Goal: Transaction & Acquisition: Redeem Rewards

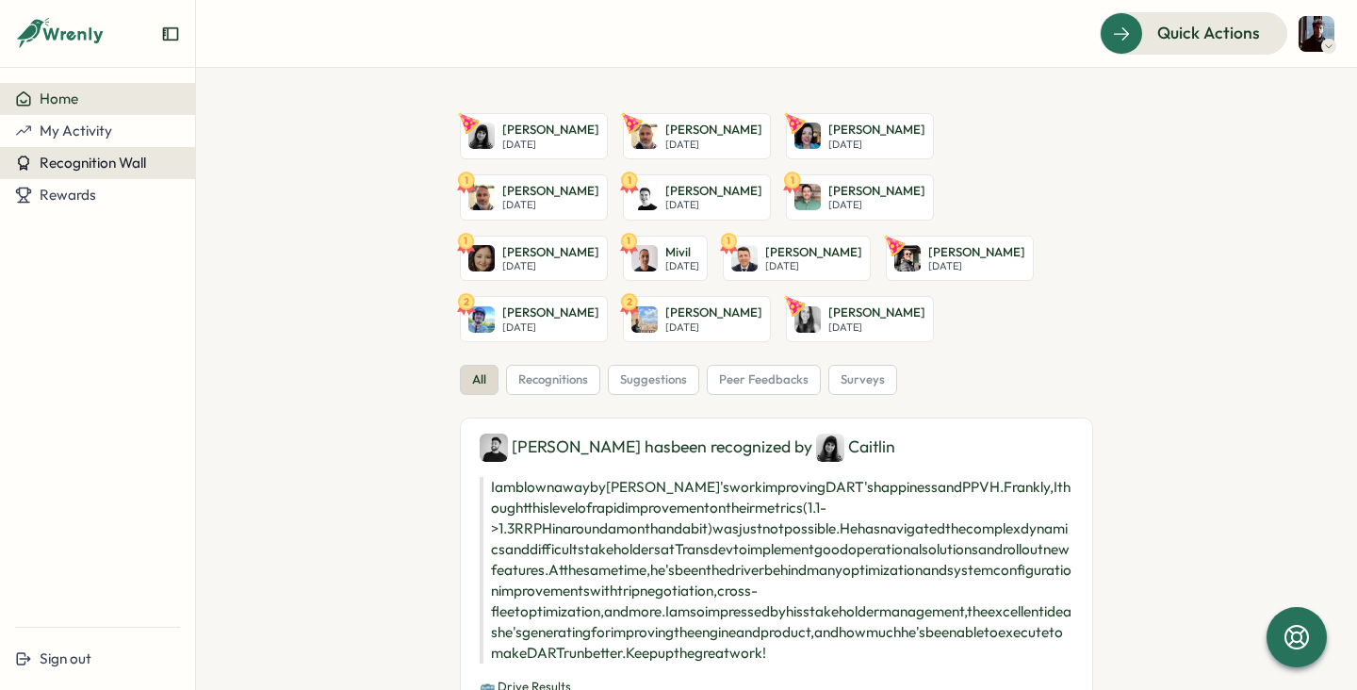
click at [113, 156] on span "Recognition Wall" at bounding box center [93, 163] width 107 height 18
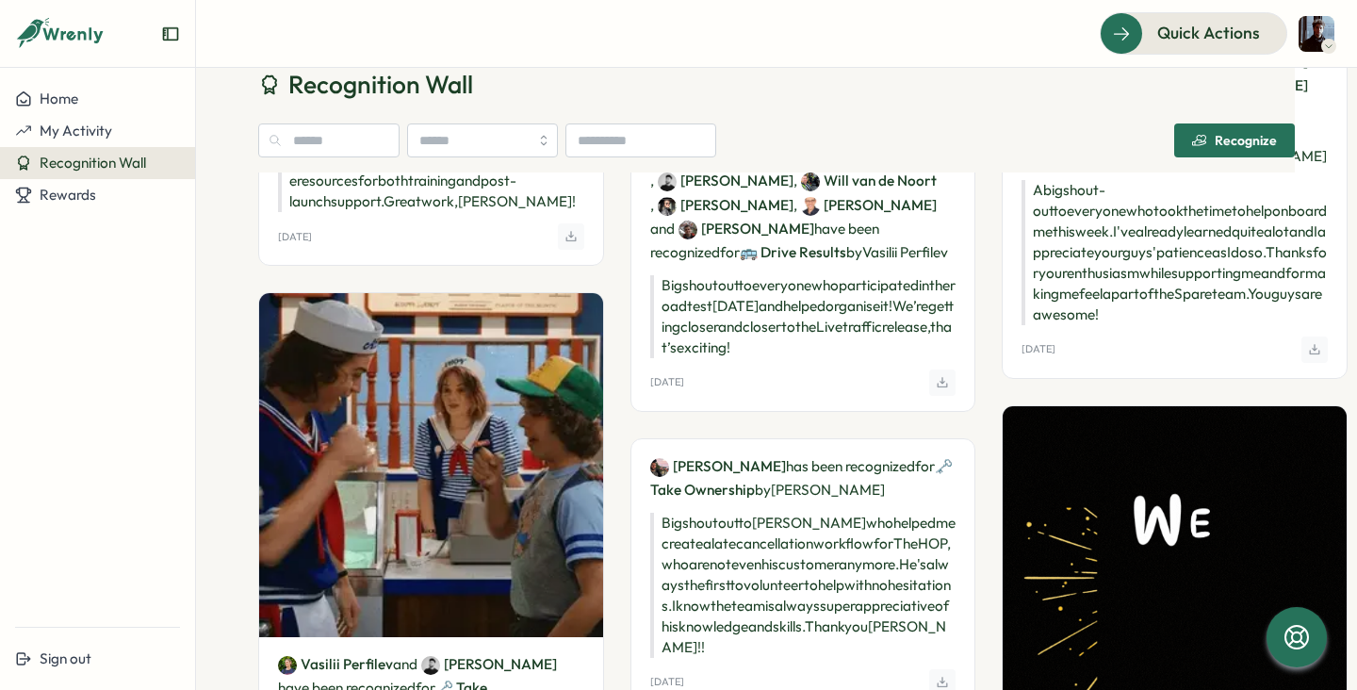
scroll to position [1225, 0]
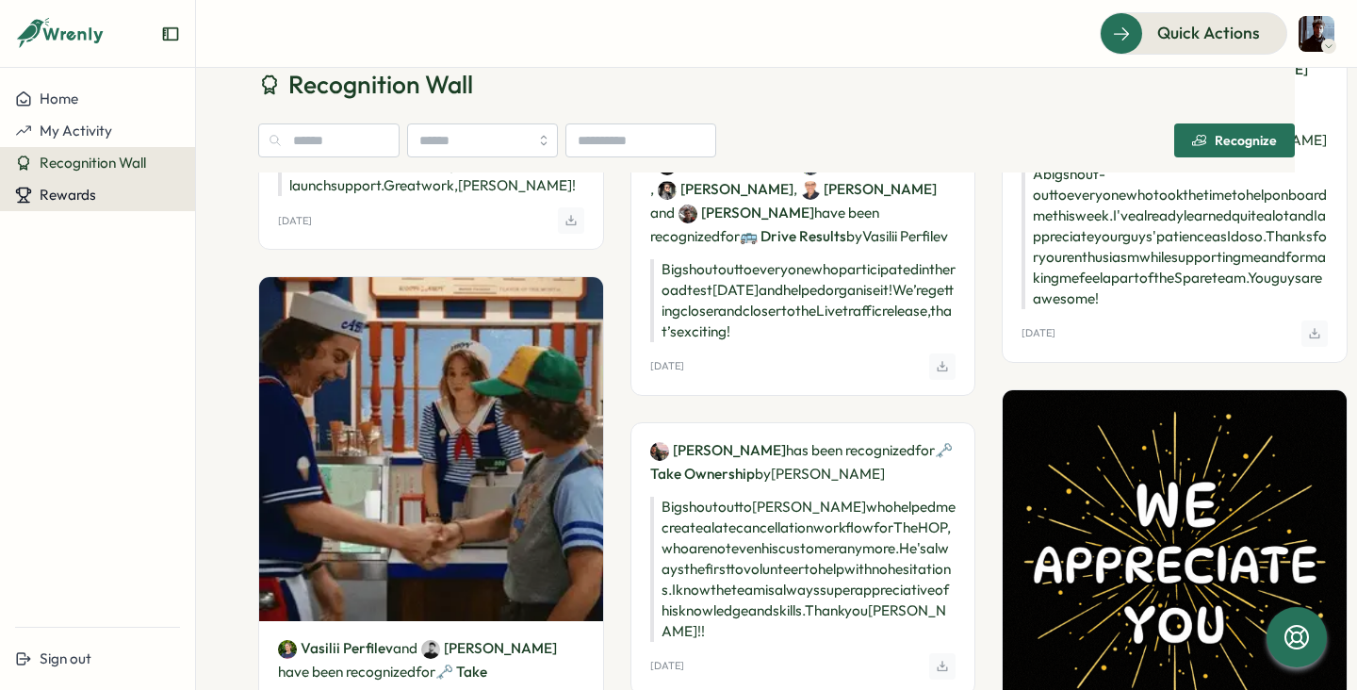
click at [77, 188] on span "Rewards" at bounding box center [68, 195] width 57 height 18
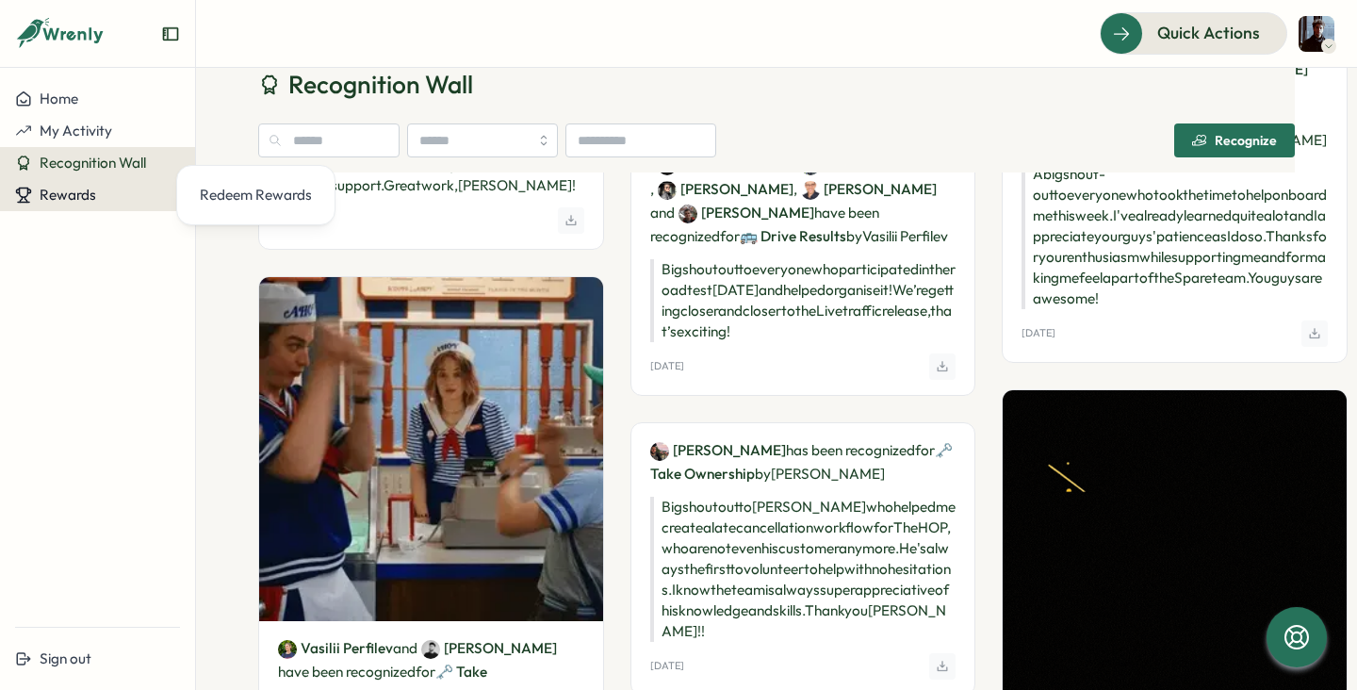
click at [81, 188] on span "Rewards" at bounding box center [68, 195] width 57 height 18
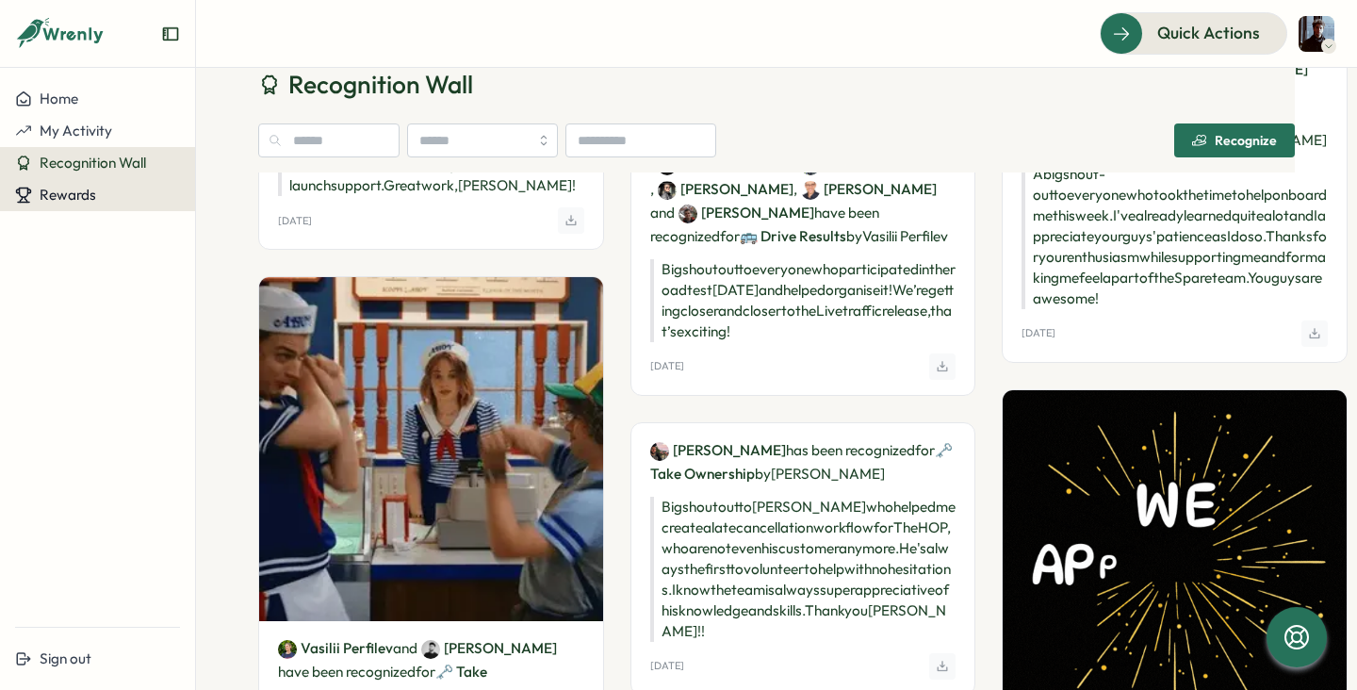
click at [81, 188] on span "Rewards" at bounding box center [68, 195] width 57 height 18
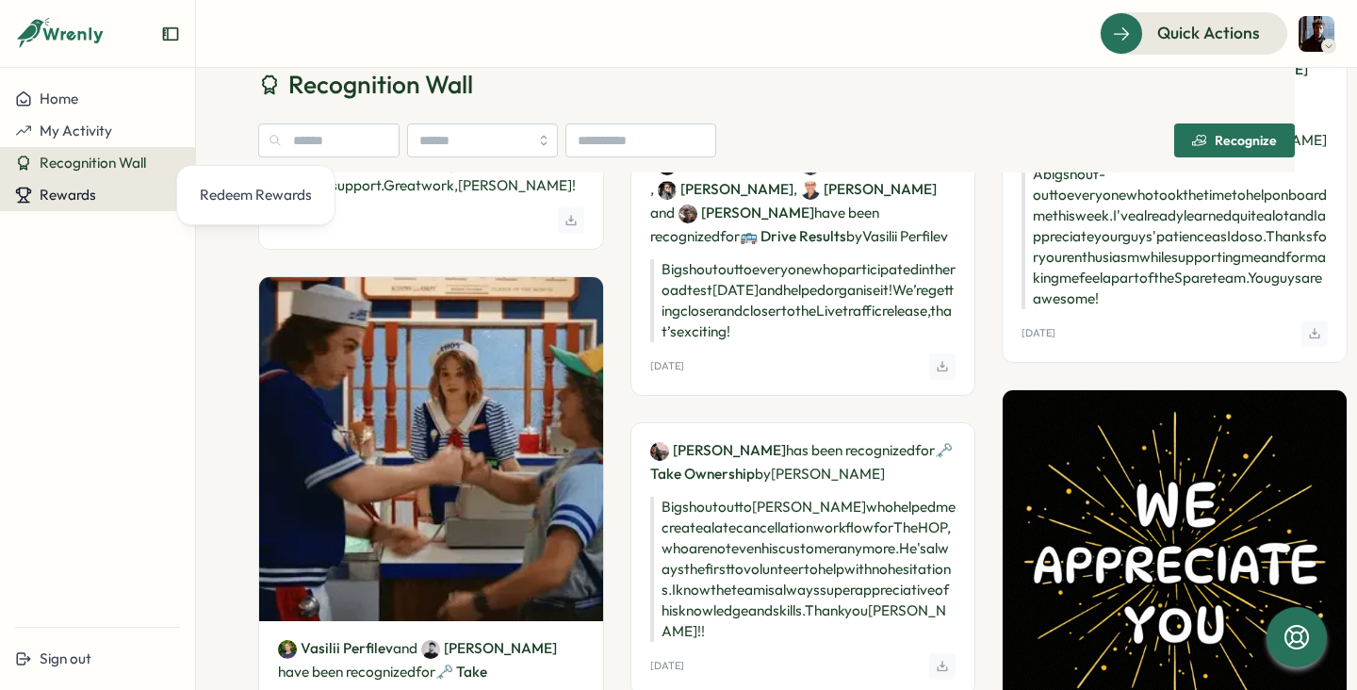
click at [81, 188] on span "Rewards" at bounding box center [68, 195] width 57 height 18
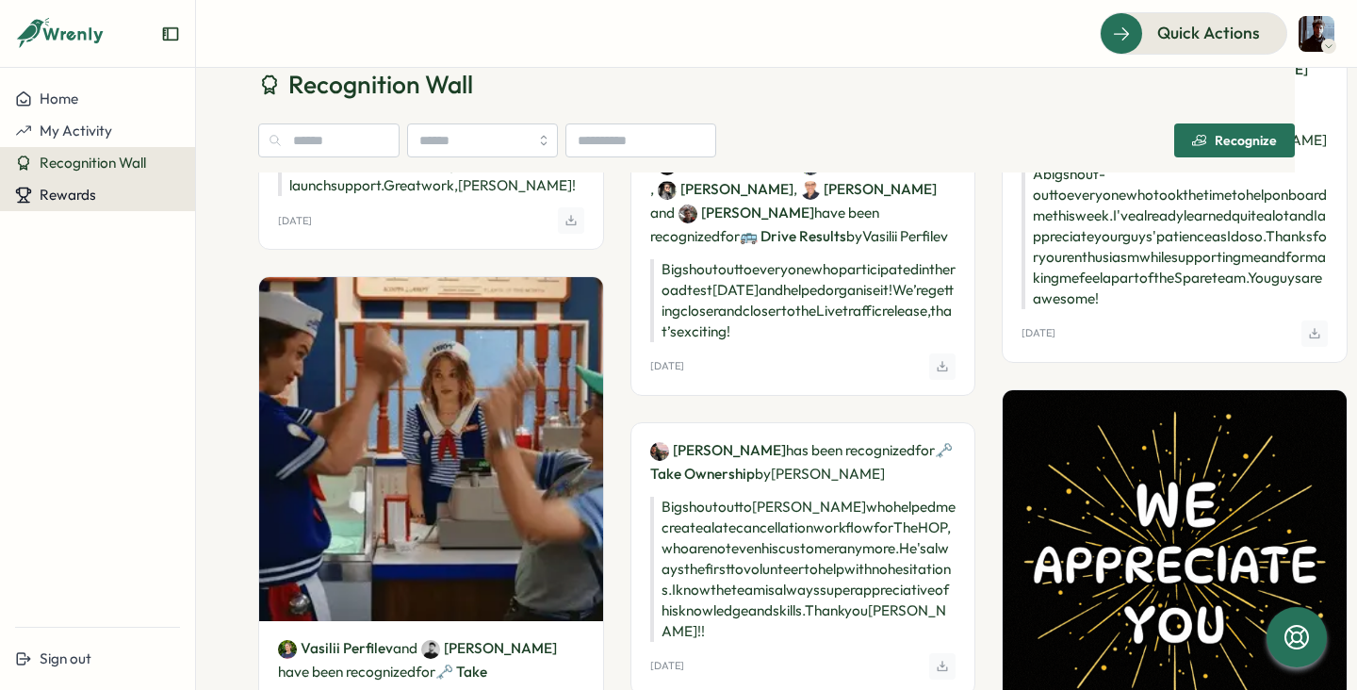
click at [84, 195] on span "Rewards" at bounding box center [68, 195] width 57 height 18
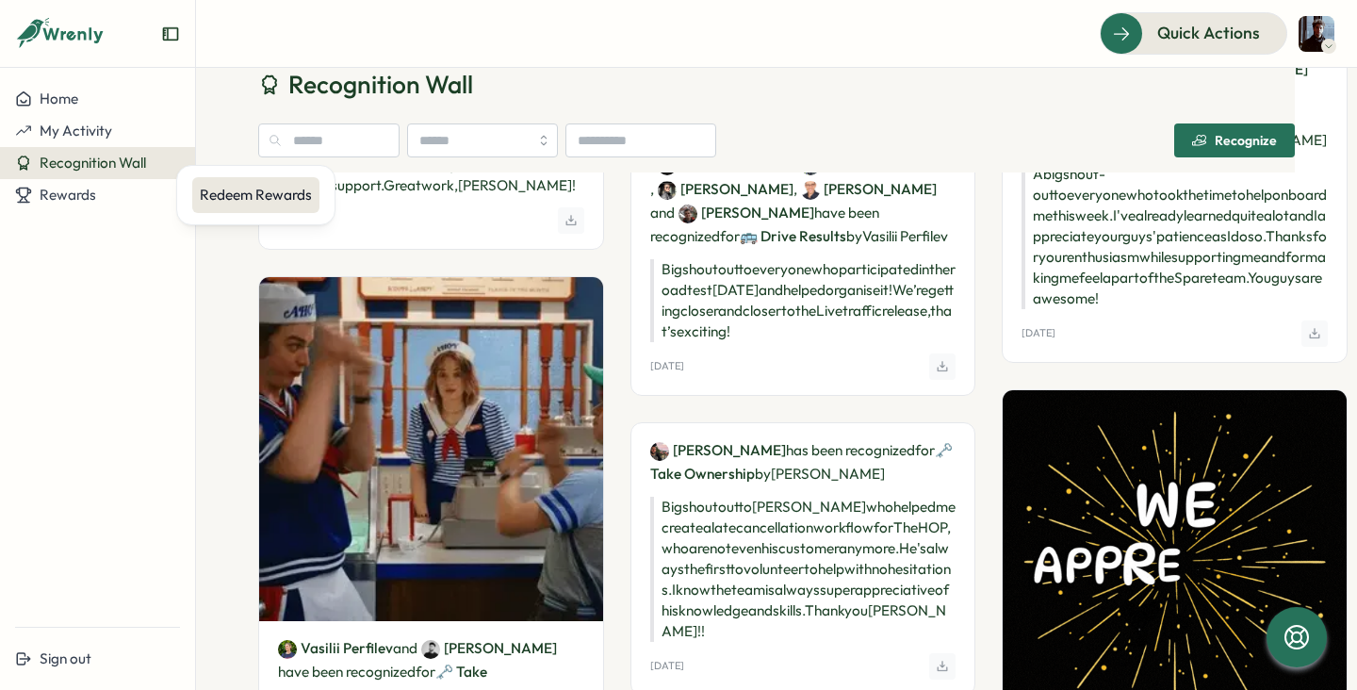
click at [237, 210] on div "Redeem Rewards" at bounding box center [255, 195] width 127 height 36
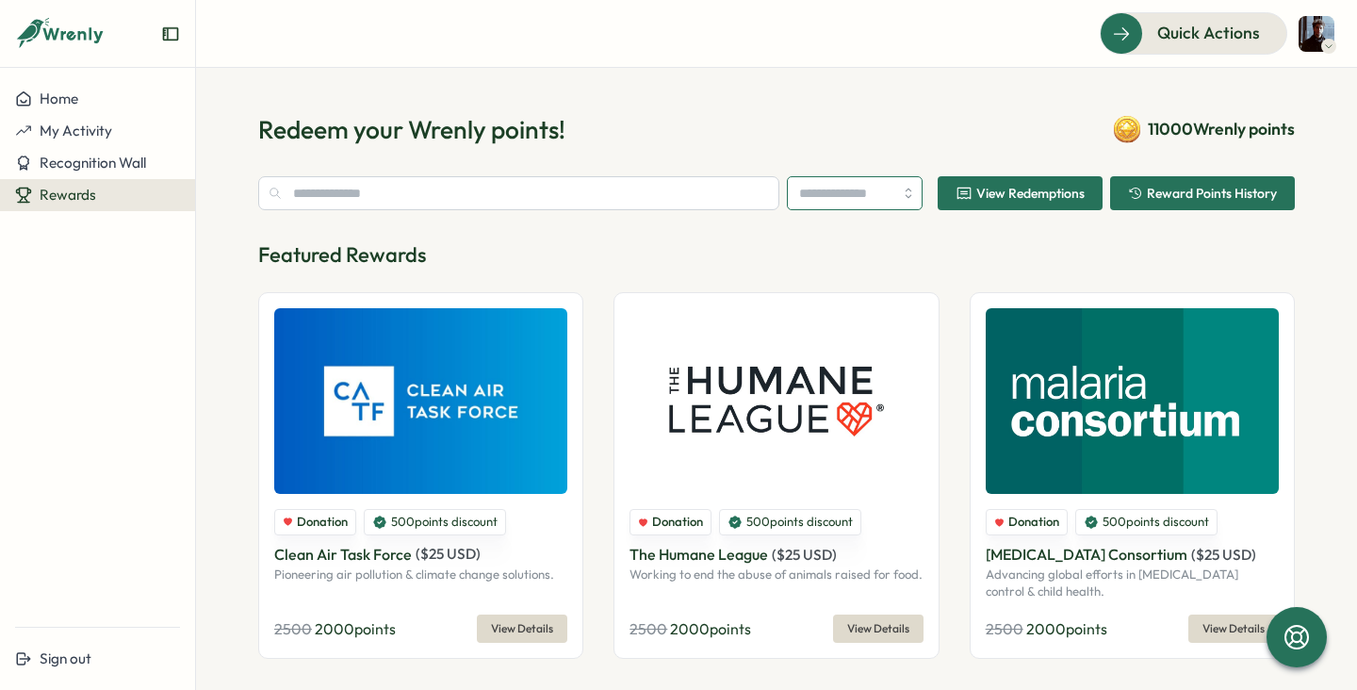
click at [869, 199] on input "search" at bounding box center [855, 193] width 136 height 34
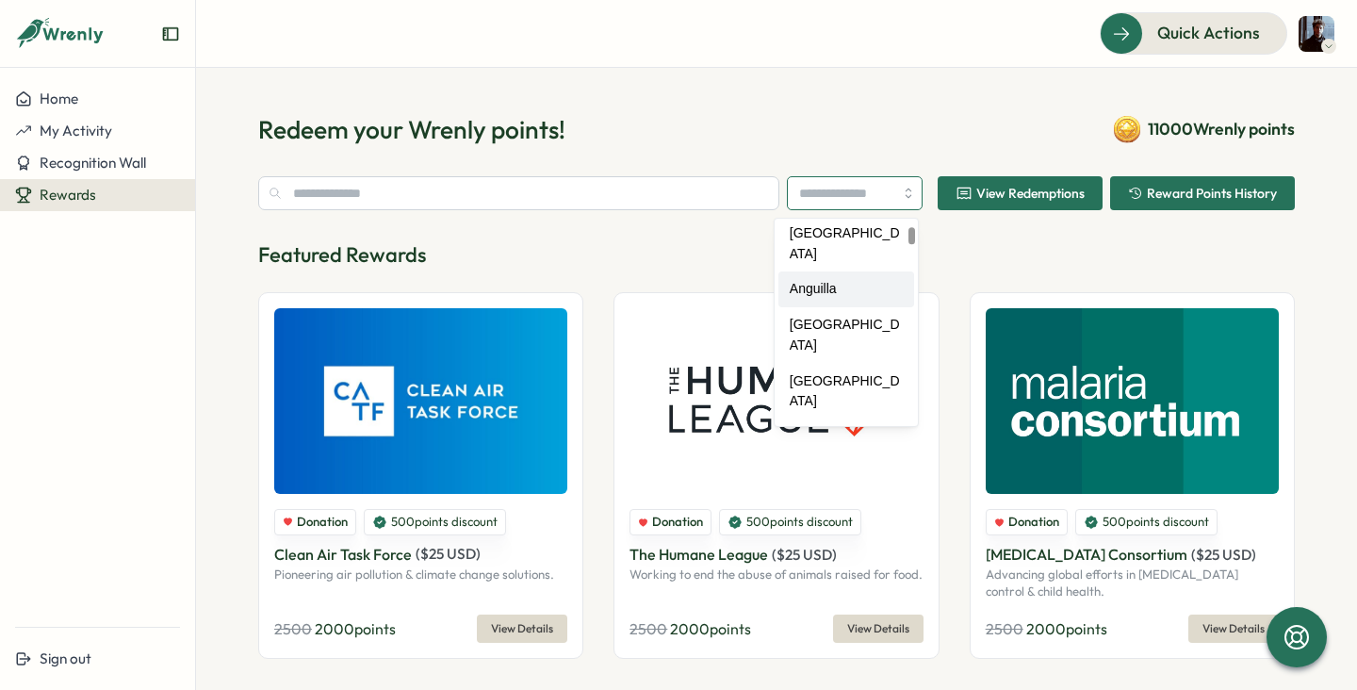
scroll to position [307, 0]
type input "*********"
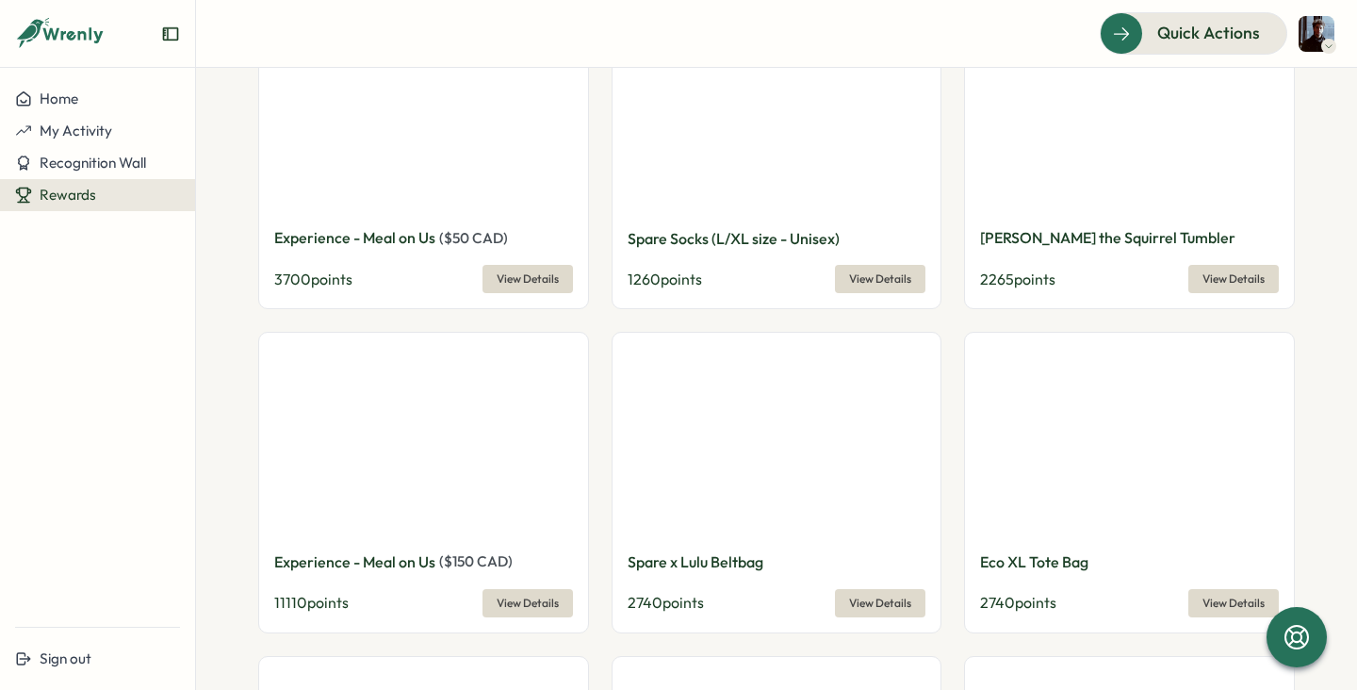
scroll to position [750, 0]
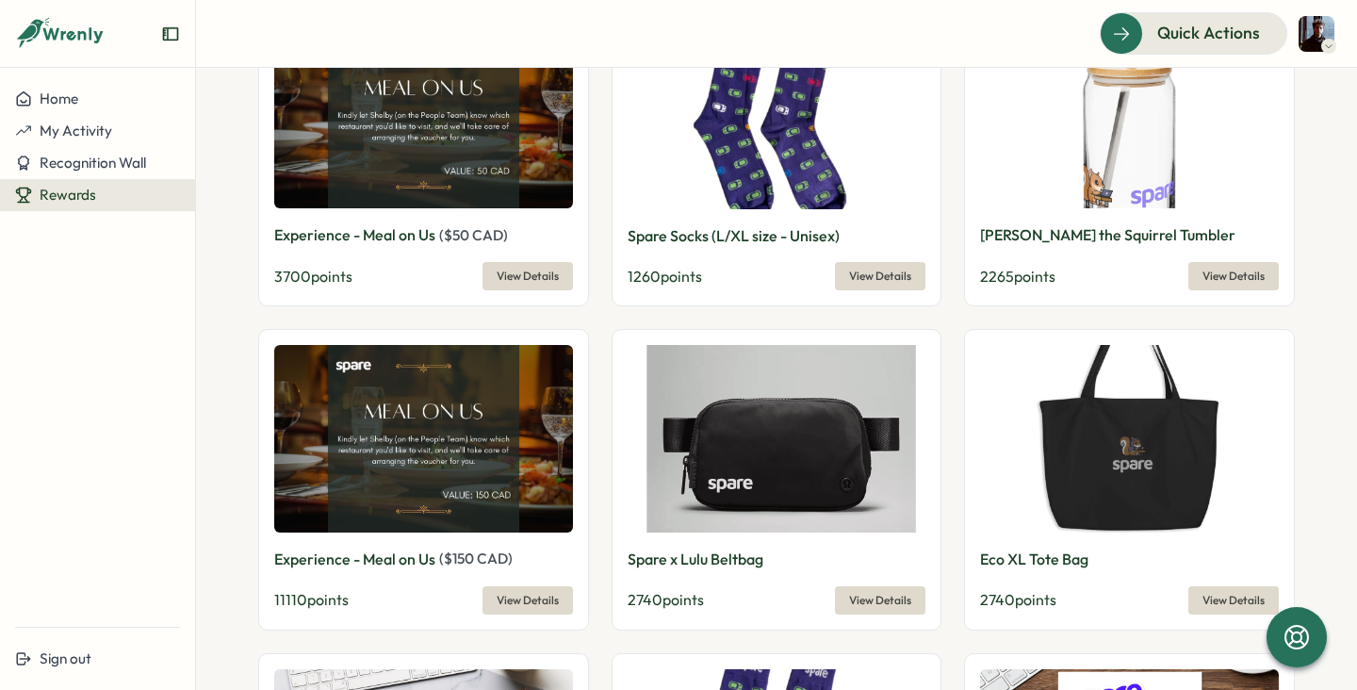
click at [542, 445] on img at bounding box center [423, 439] width 299 height 188
click at [520, 587] on span "View Details" at bounding box center [528, 600] width 62 height 26
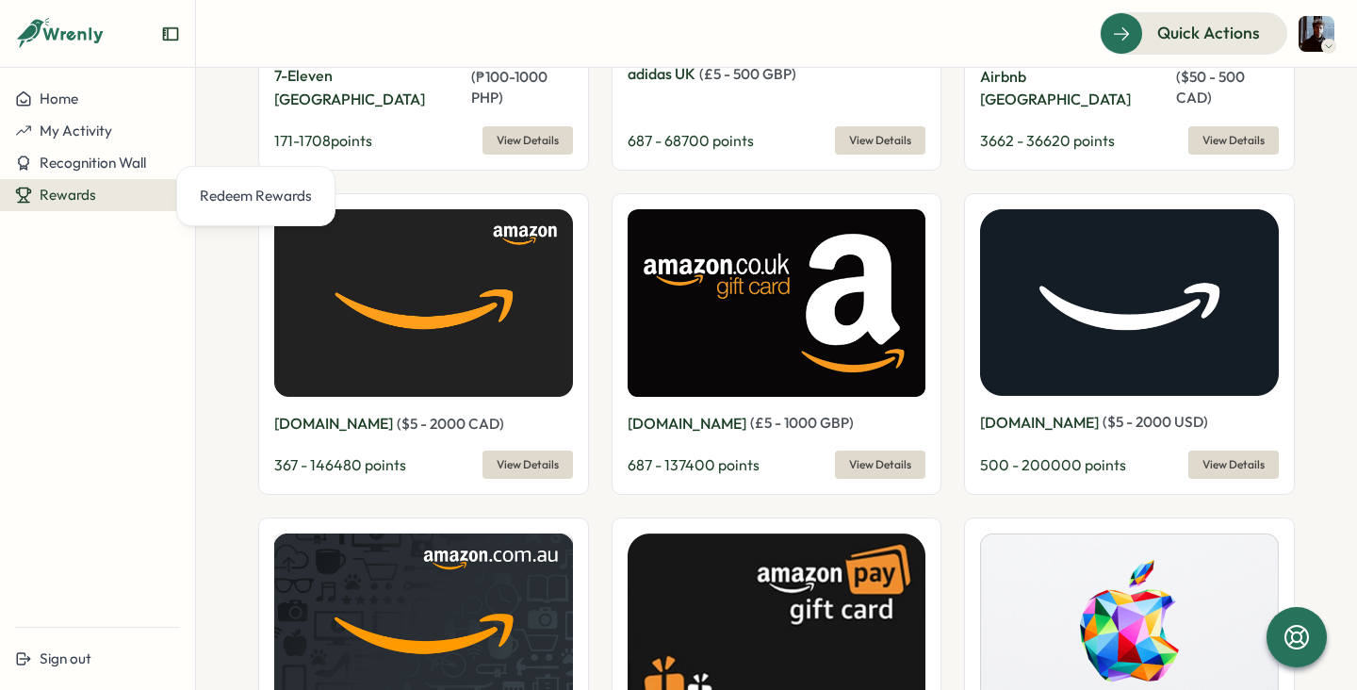
scroll to position [1888, 0]
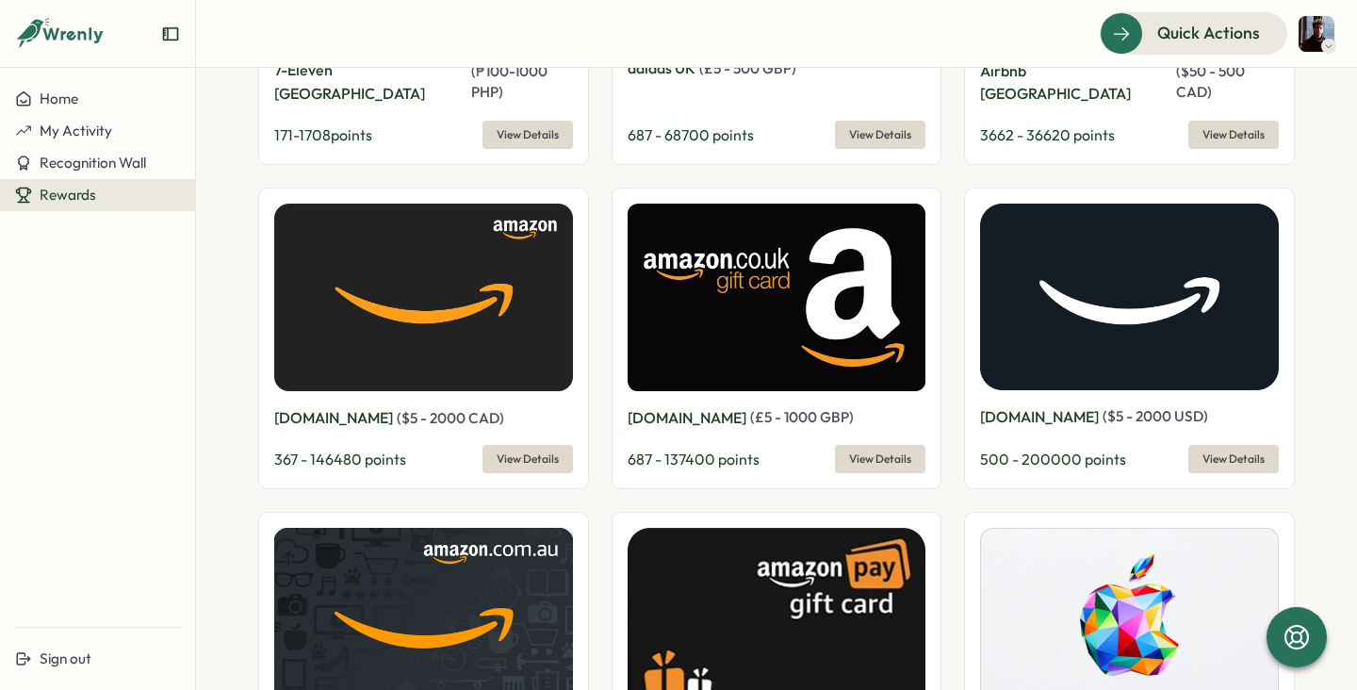
click at [1209, 446] on span "View Details" at bounding box center [1234, 459] width 62 height 26
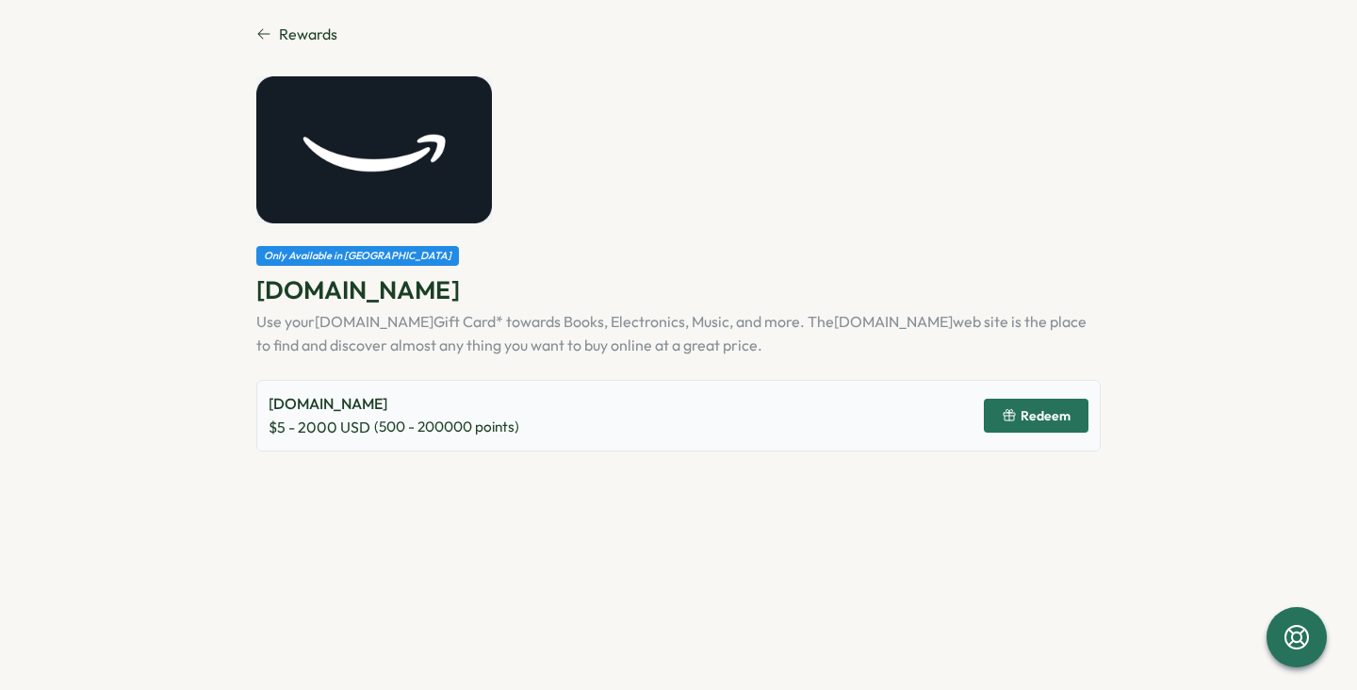
click at [511, 436] on span "( 500 - 200000 points)" at bounding box center [446, 427] width 145 height 21
click at [573, 400] on div "[DOMAIN_NAME] $ 5 - 2000 USD ( 500 - 200000 points) Redeem" at bounding box center [678, 416] width 845 height 72
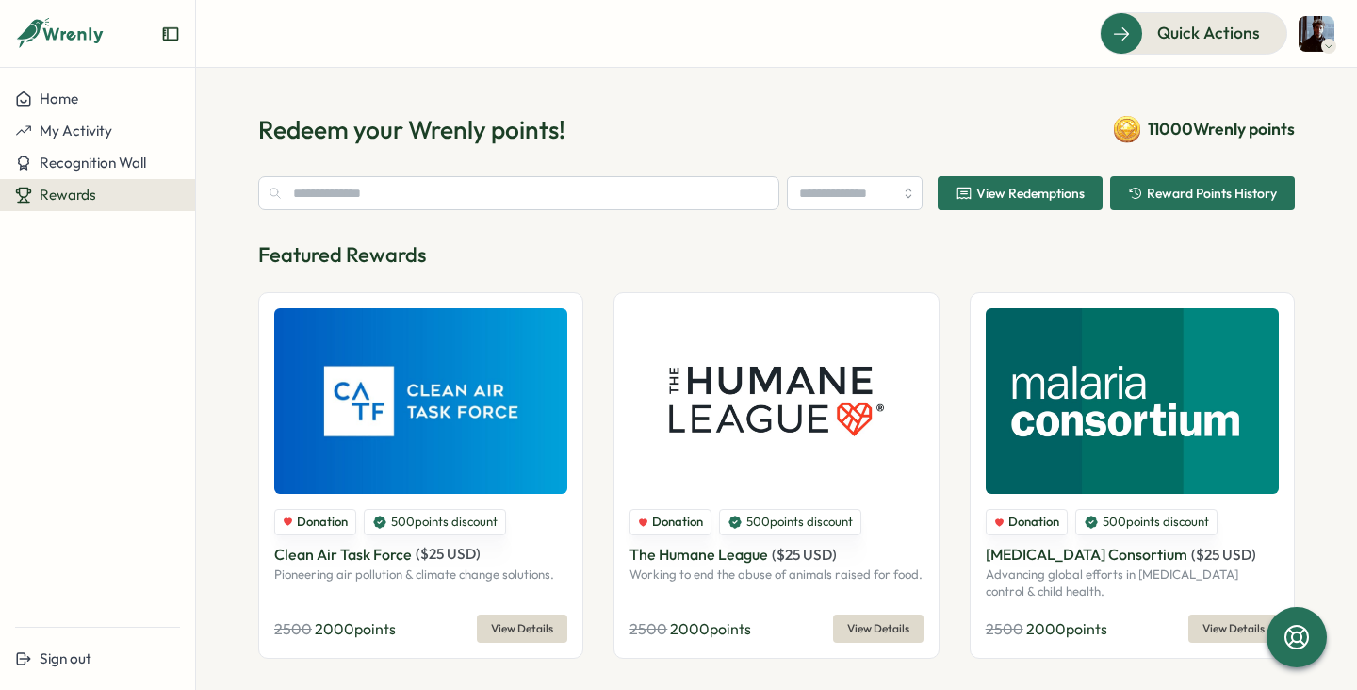
click at [1133, 179] on span "Reward Points History" at bounding box center [1202, 193] width 149 height 32
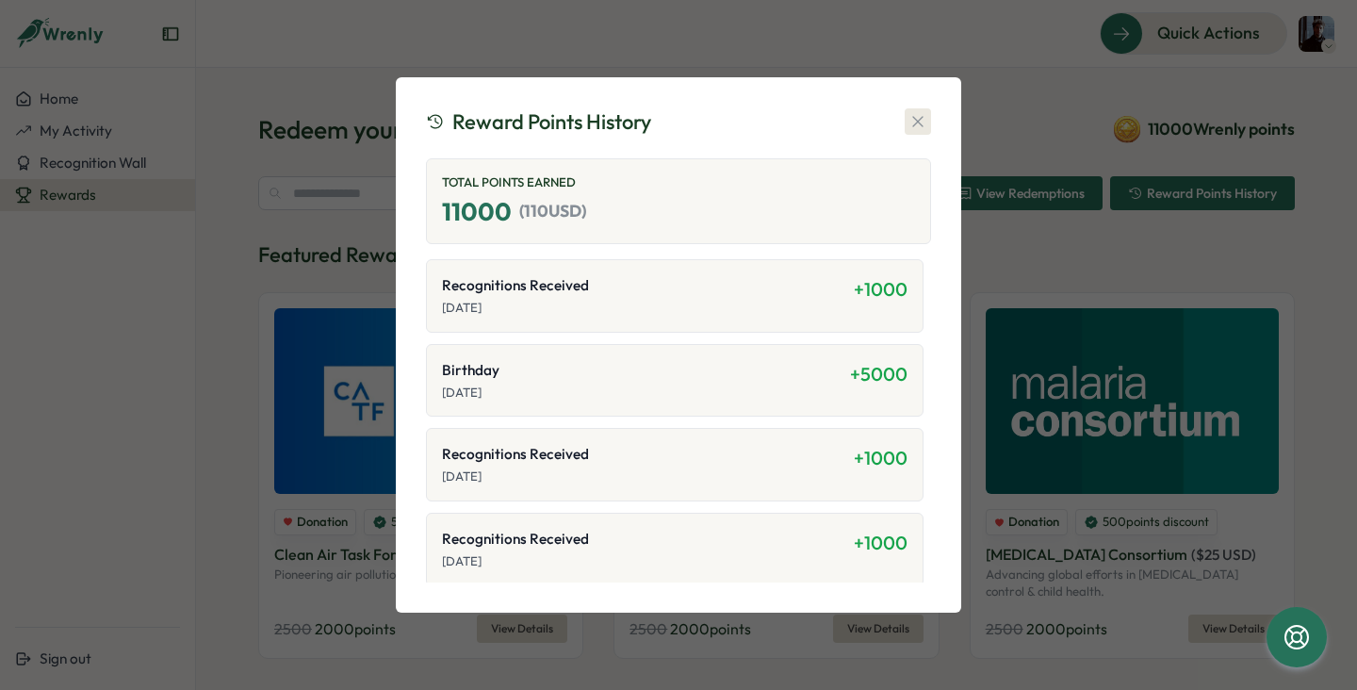
click at [917, 133] on button "button" at bounding box center [918, 121] width 26 height 26
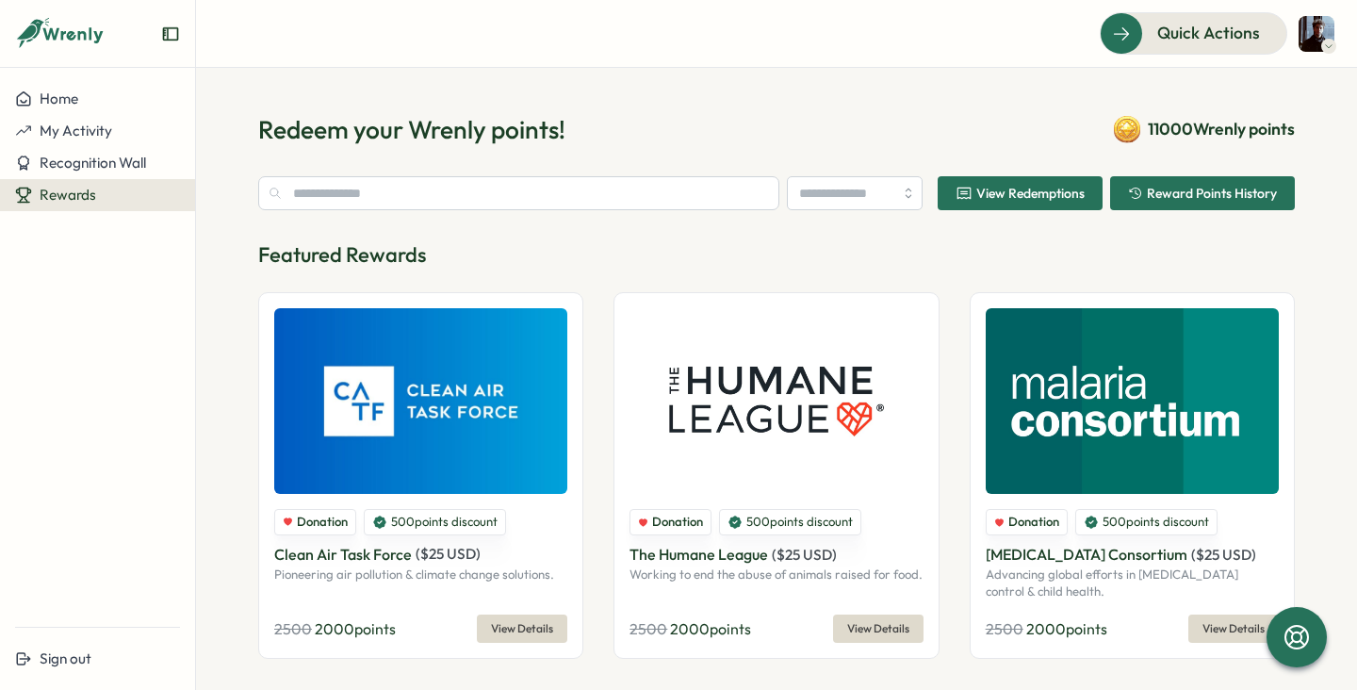
click at [1226, 194] on span "Reward Points History" at bounding box center [1212, 193] width 130 height 13
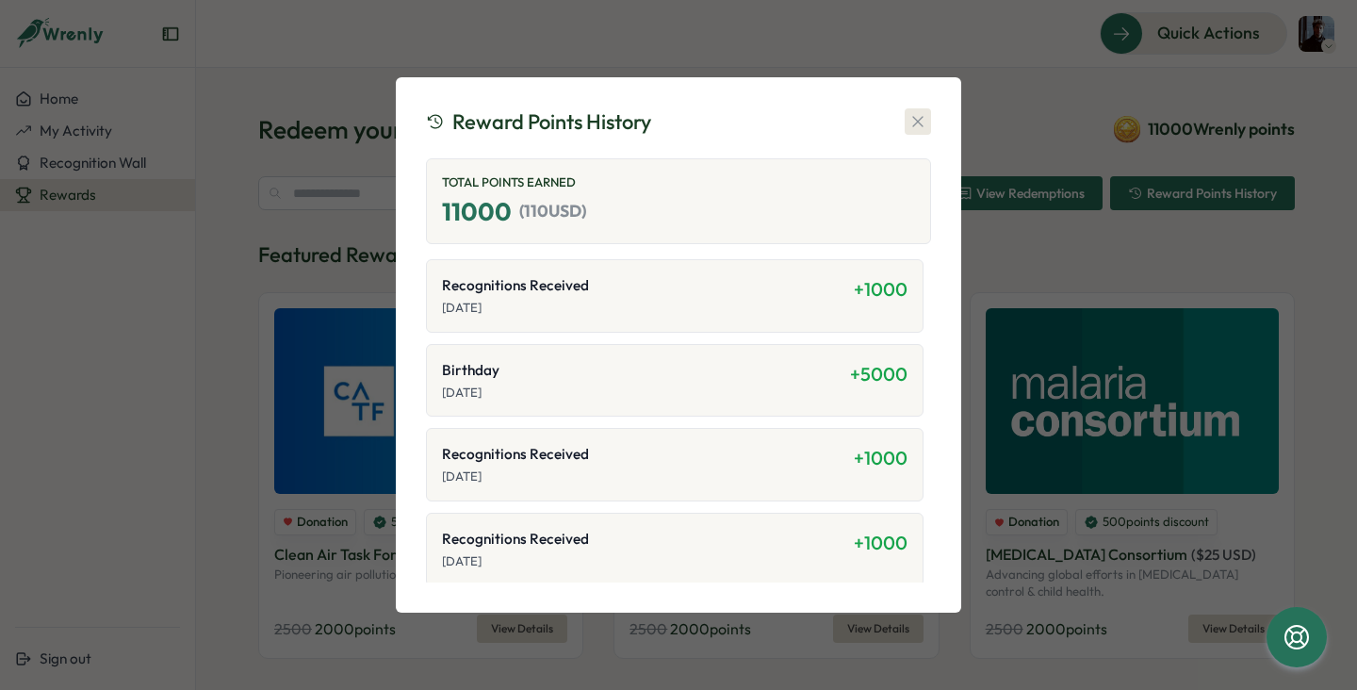
click at [918, 126] on icon "button" at bounding box center [918, 121] width 19 height 19
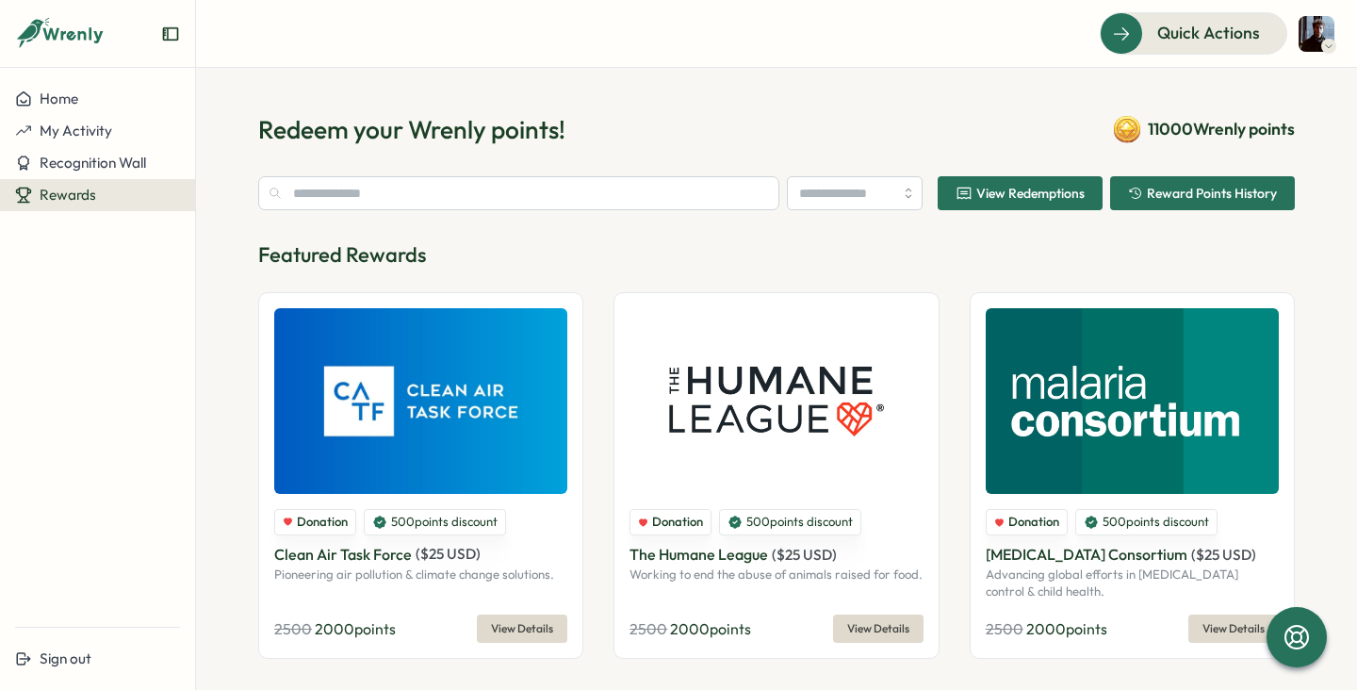
click at [1322, 42] on div at bounding box center [1329, 46] width 15 height 15
click at [964, 138] on div "Redeem your Wrenly points! 11000 Wrenly points" at bounding box center [776, 129] width 1037 height 33
click at [125, 108] on button "Home" at bounding box center [97, 99] width 195 height 32
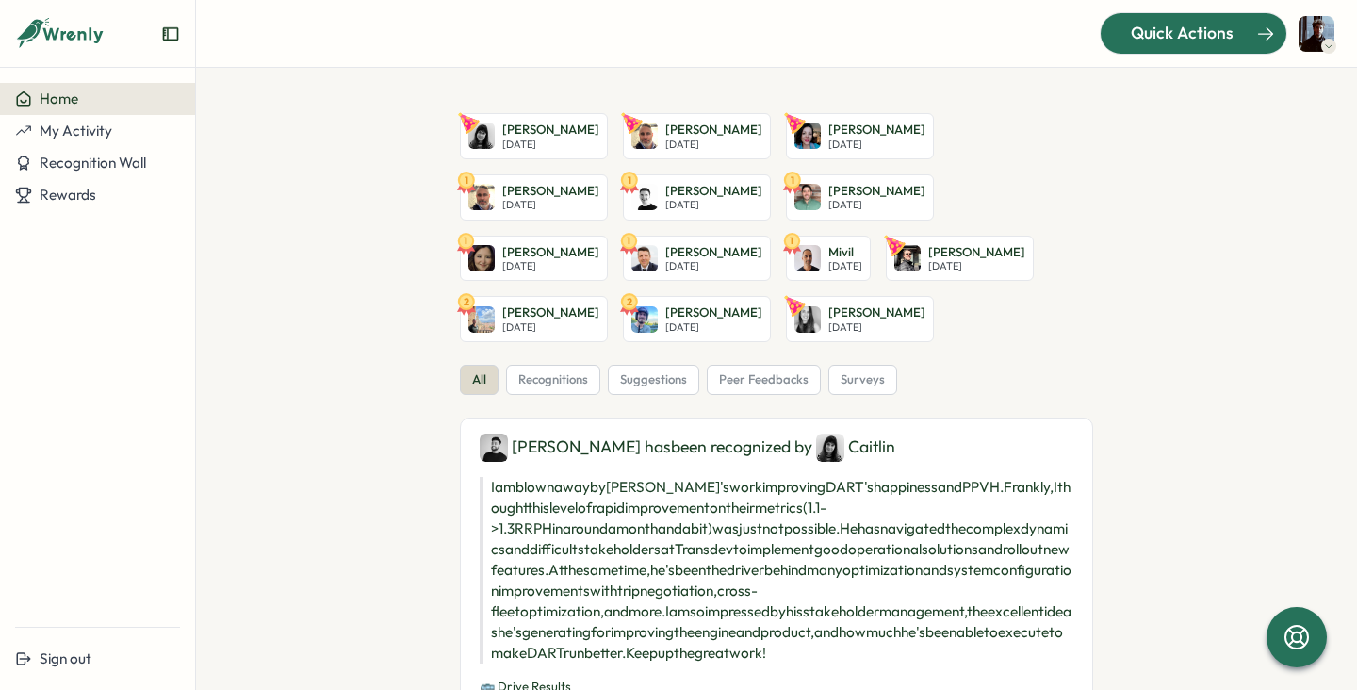
drag, startPoint x: 1130, startPoint y: 25, endPoint x: 1231, endPoint y: 45, distance: 102.8
click at [1231, 45] on div "Quick Actions" at bounding box center [1182, 33] width 171 height 25
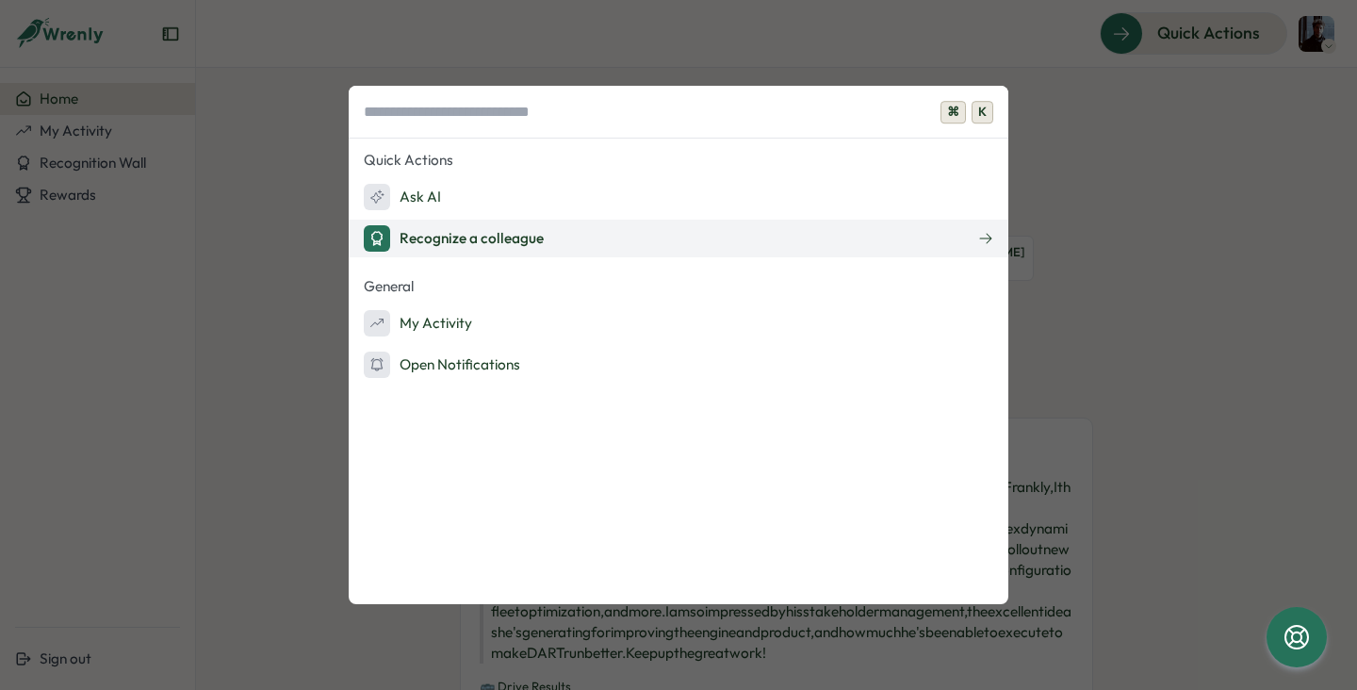
click at [560, 235] on button "Recognize a colleague" at bounding box center [679, 239] width 660 height 38
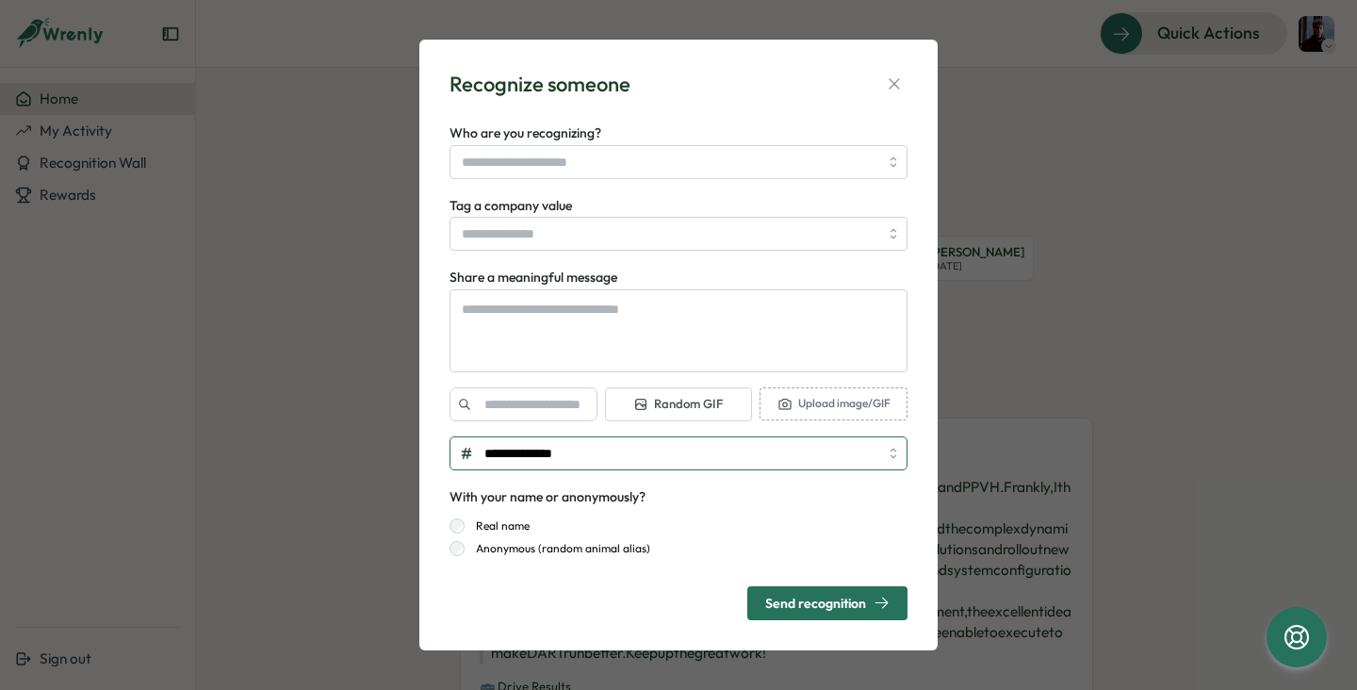
click at [616, 452] on input "**********" at bounding box center [679, 453] width 458 height 34
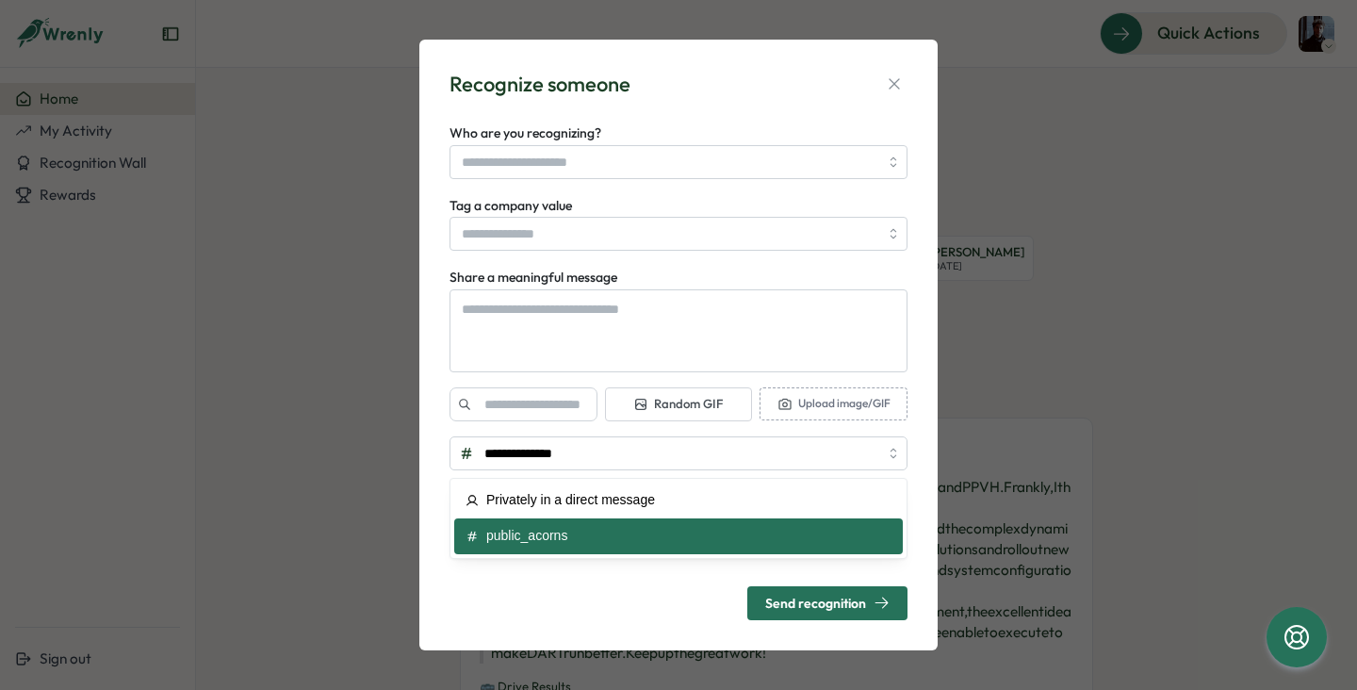
click at [652, 260] on form "**********" at bounding box center [679, 371] width 458 height 499
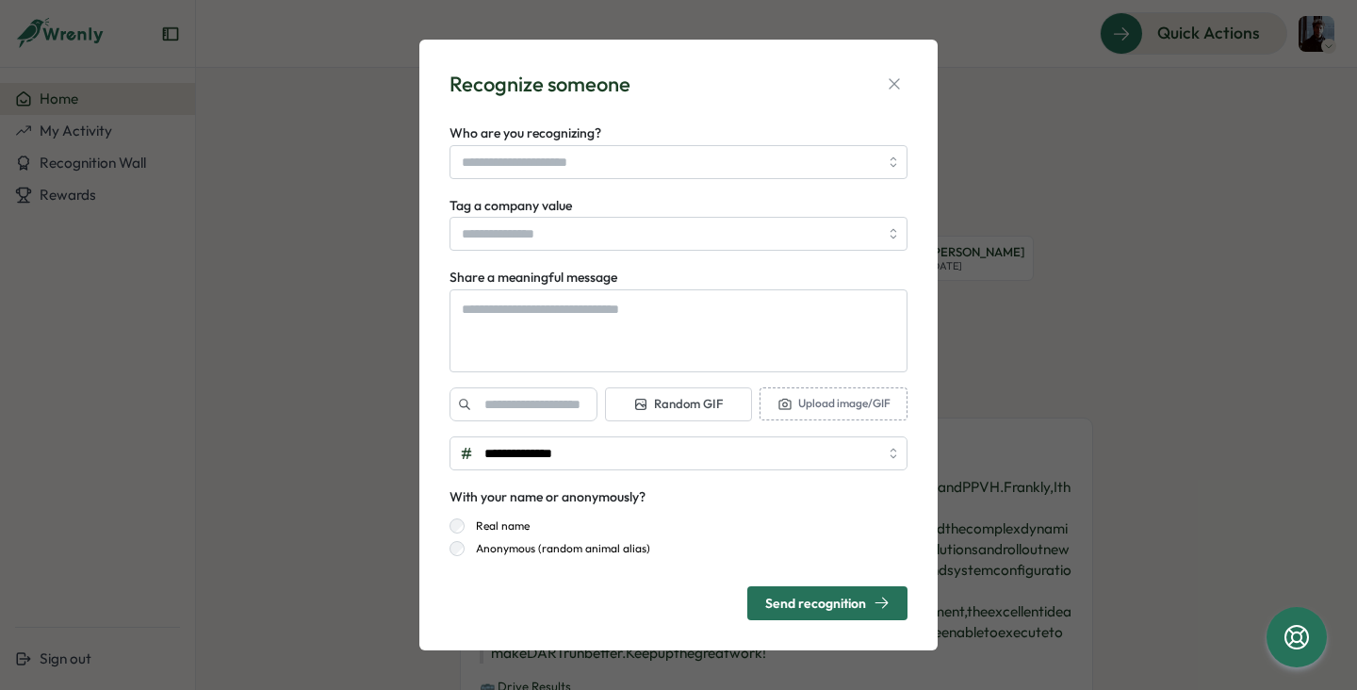
type textarea "*"
